Goal: Task Accomplishment & Management: Complete application form

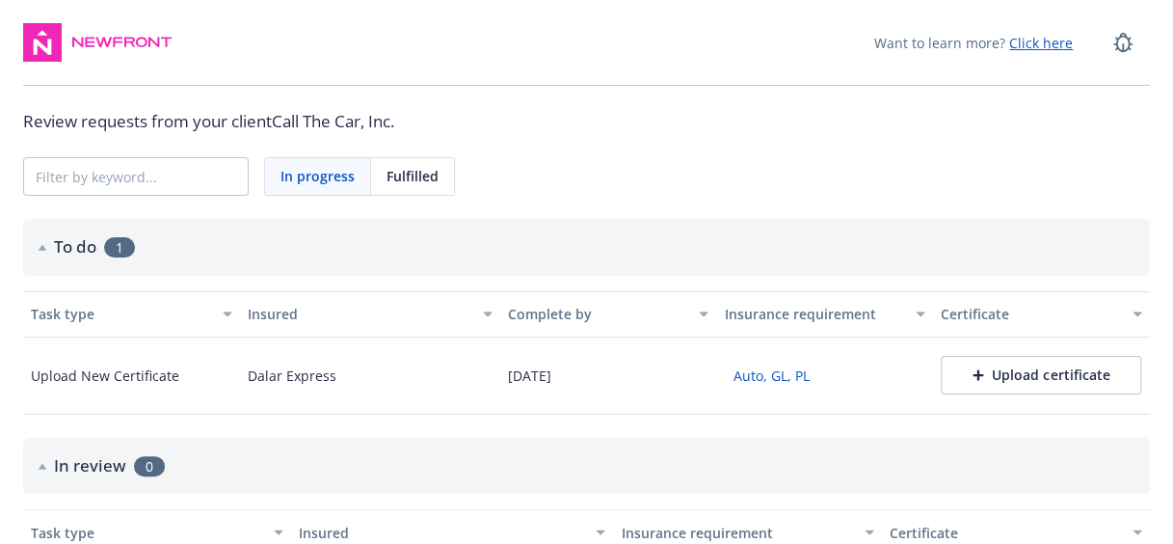
click at [1062, 384] on div "Upload certificate" at bounding box center [1041, 374] width 137 height 19
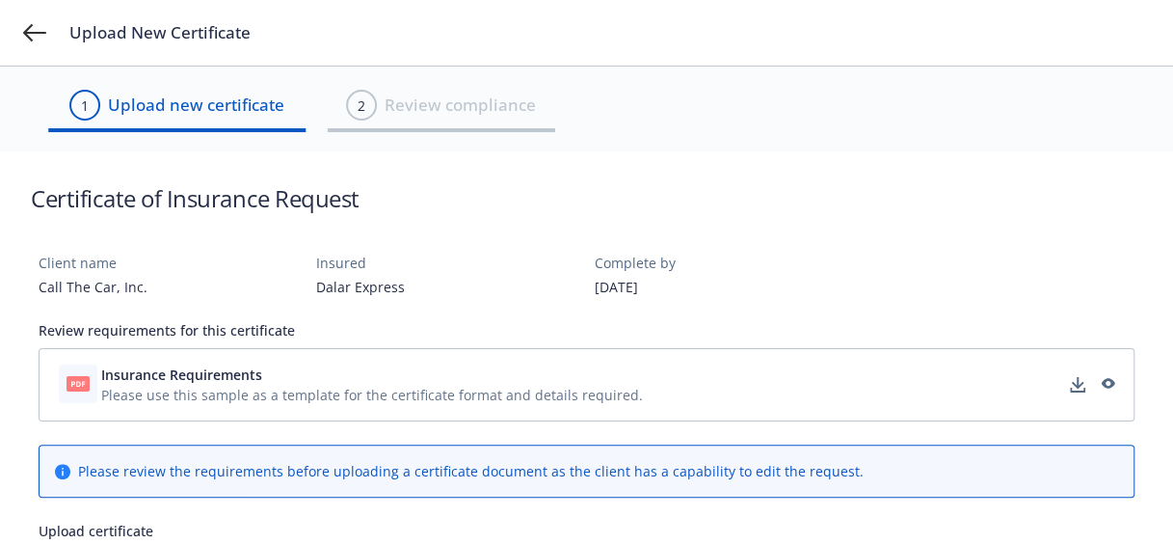
scroll to position [152, 0]
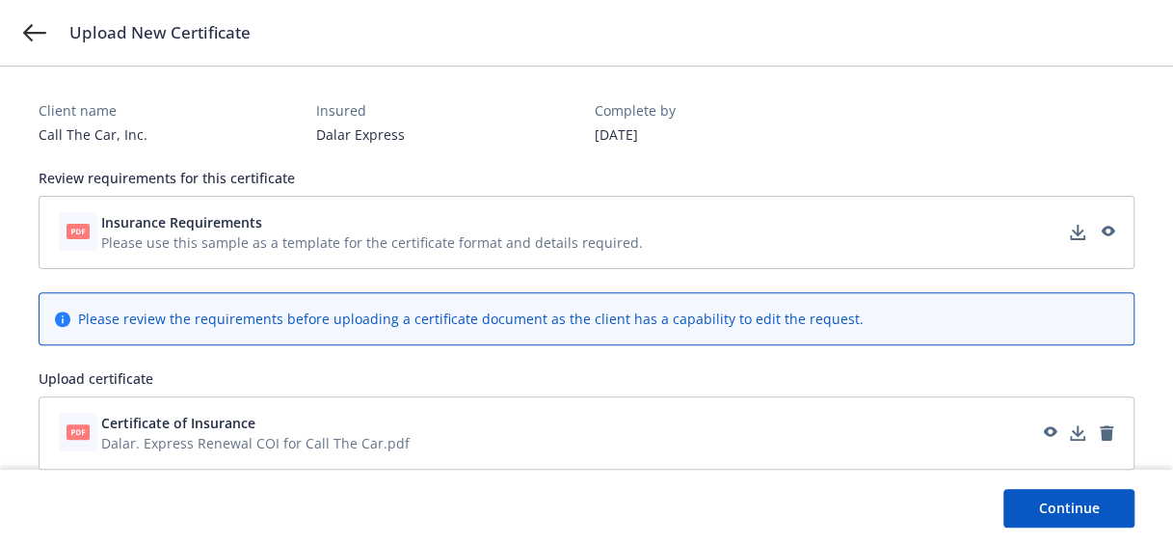
click at [1031, 501] on button "Continue" at bounding box center [1068, 508] width 131 height 39
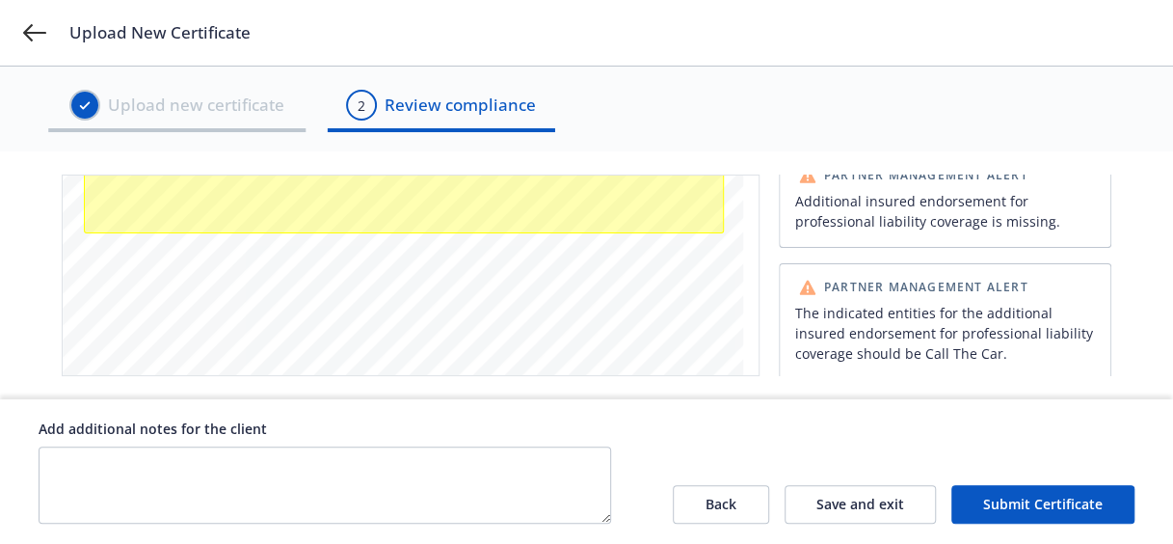
scroll to position [681, 0]
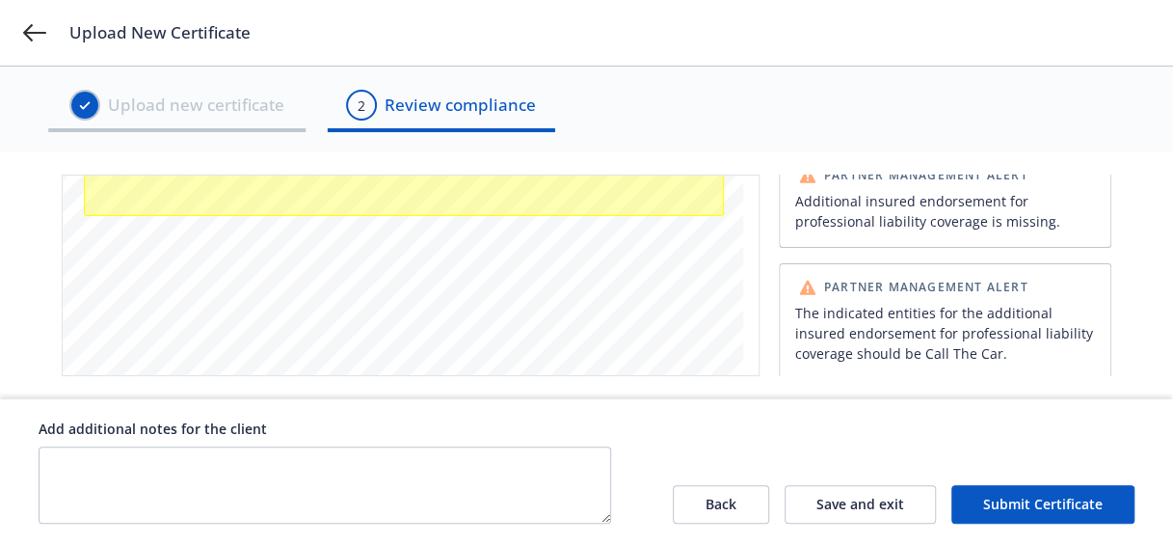
click at [1066, 492] on button "Submit Certificate" at bounding box center [1042, 504] width 183 height 39
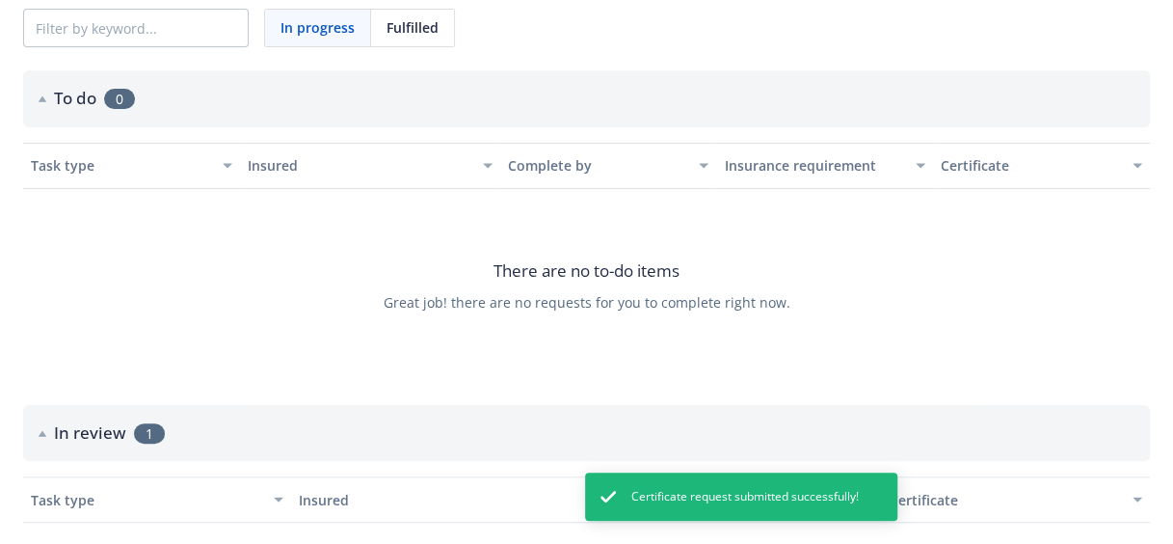
scroll to position [243, 0]
